Goal: Information Seeking & Learning: Find specific page/section

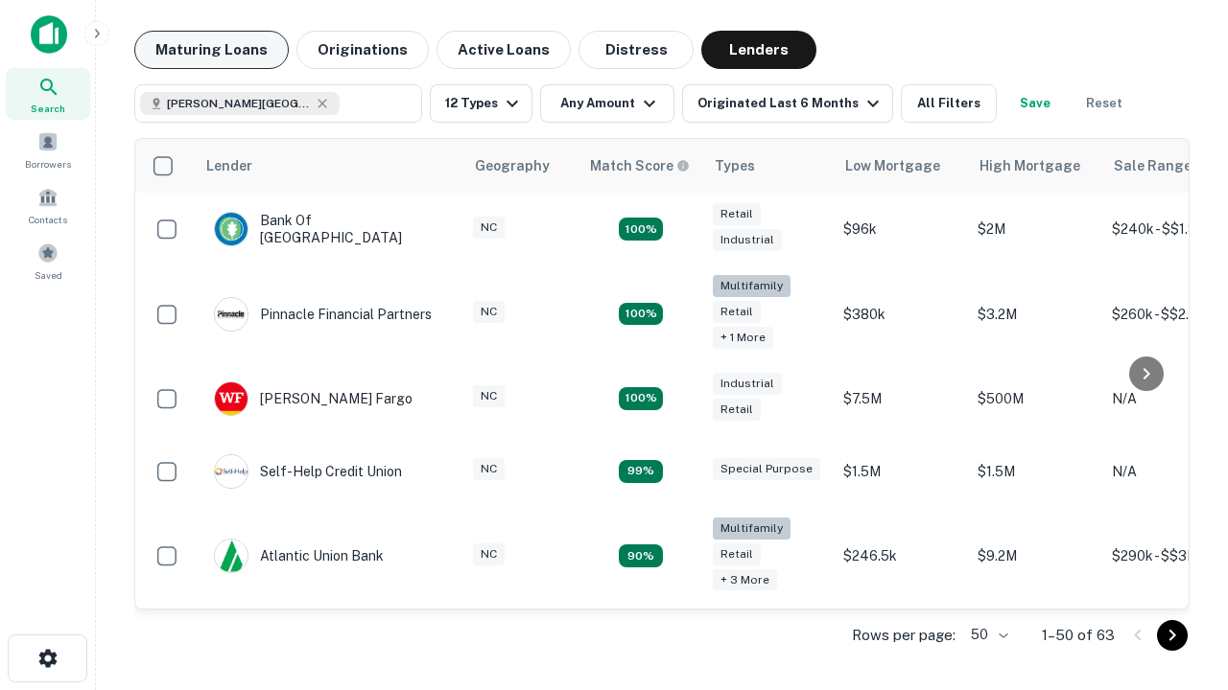
click at [211, 50] on button "Maturing Loans" at bounding box center [211, 50] width 154 height 38
